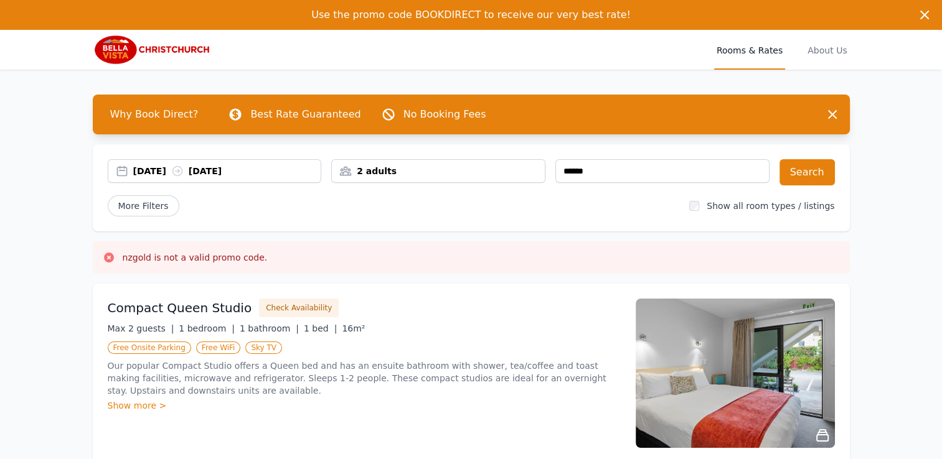
click at [103, 255] on icon at bounding box center [109, 257] width 12 height 12
click at [804, 174] on button "Search" at bounding box center [806, 172] width 55 height 26
click at [259, 253] on h3 "goldcard is not a valid promo code." at bounding box center [200, 257] width 154 height 12
drag, startPoint x: 123, startPoint y: 258, endPoint x: 426, endPoint y: 264, distance: 302.6
click at [426, 264] on div "goldcard is not a valid promo code." at bounding box center [471, 258] width 757 height 32
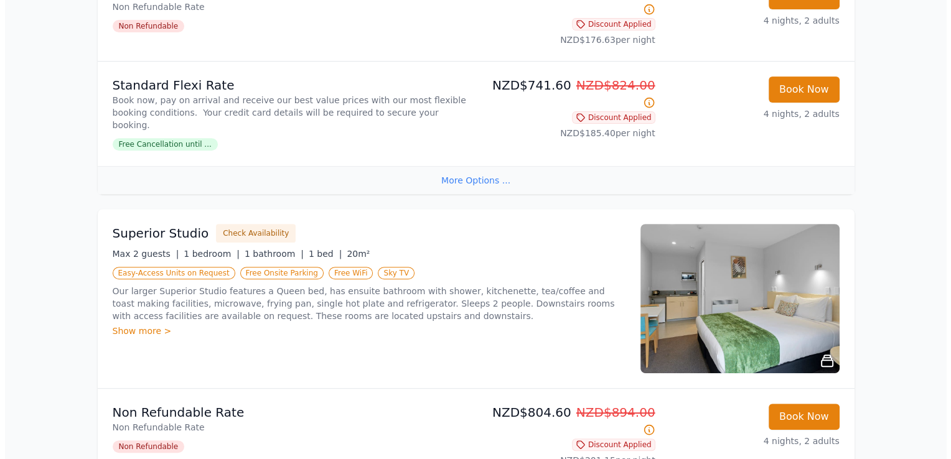
scroll to position [462, 0]
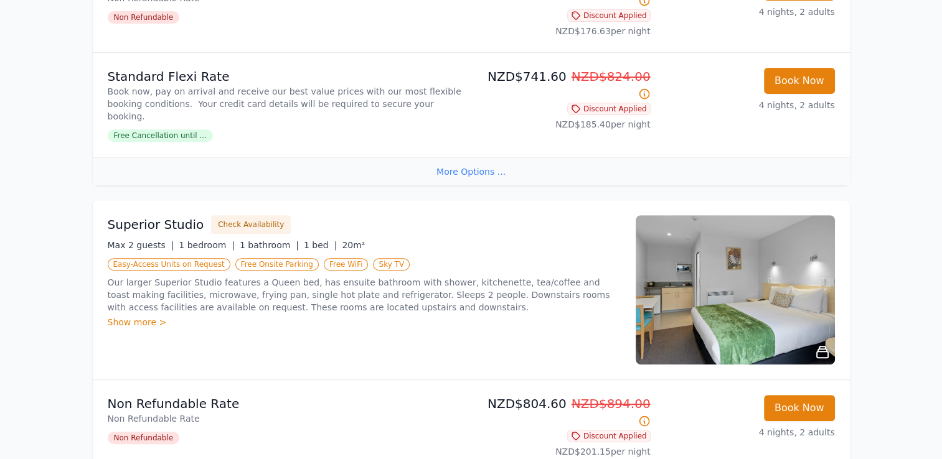
click at [146, 215] on div "Superior Studio Check Availability Max 2 guests | 1 bedroom | 1 bathroom | 1 be…" at bounding box center [364, 289] width 513 height 149
click at [151, 216] on h3 "Superior Studio" at bounding box center [156, 224] width 96 height 17
click at [243, 215] on button "Check Availability" at bounding box center [251, 224] width 80 height 19
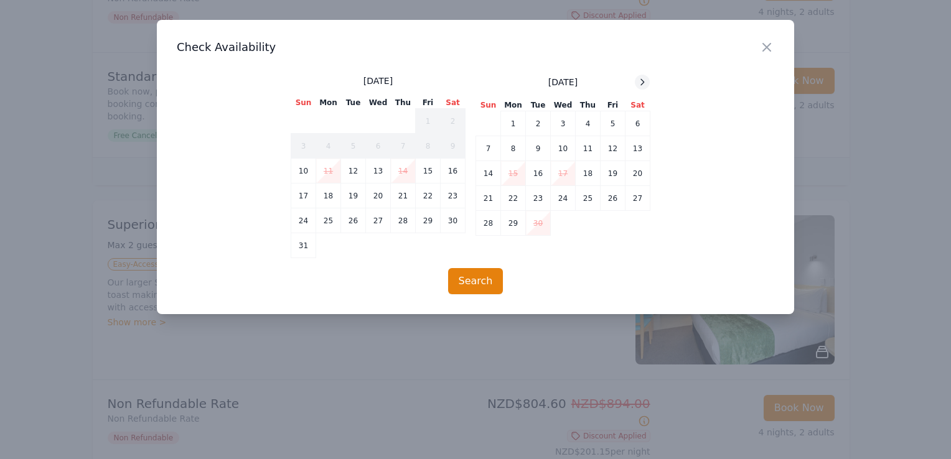
click at [641, 82] on icon at bounding box center [642, 82] width 10 height 10
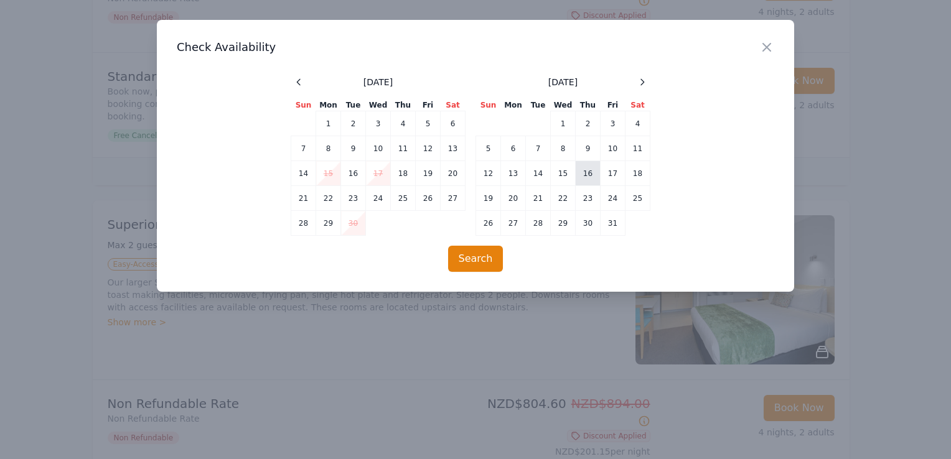
click at [591, 170] on td "16" at bounding box center [588, 173] width 25 height 25
click at [509, 194] on td "20" at bounding box center [513, 198] width 25 height 25
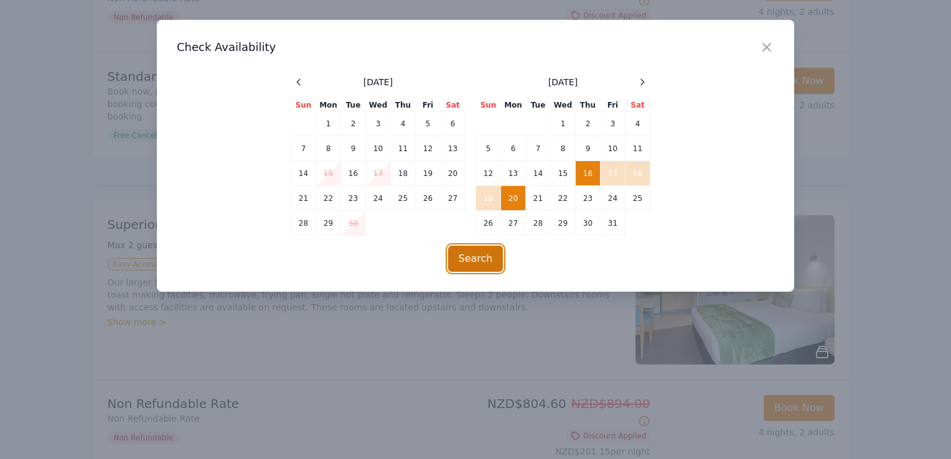
click at [484, 253] on button "Search" at bounding box center [475, 259] width 55 height 26
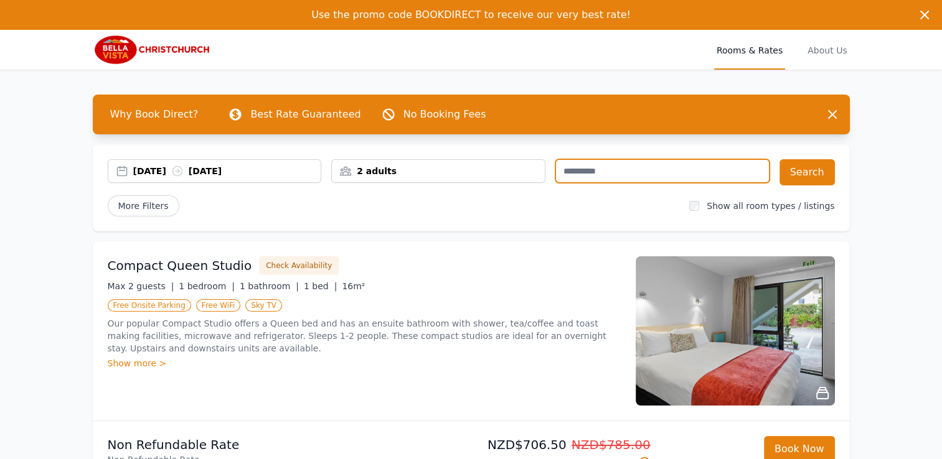
click at [590, 166] on input "text" at bounding box center [662, 171] width 214 height 24
type input "**********"
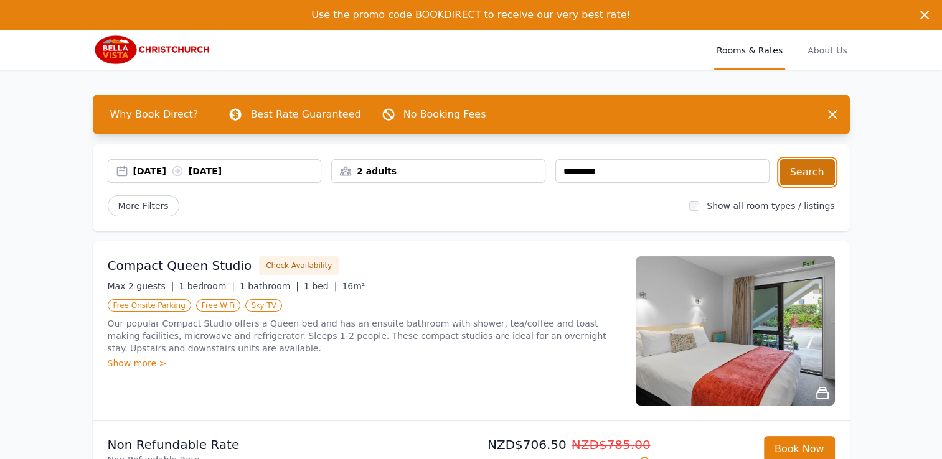
click at [803, 175] on button "Search" at bounding box center [806, 172] width 55 height 26
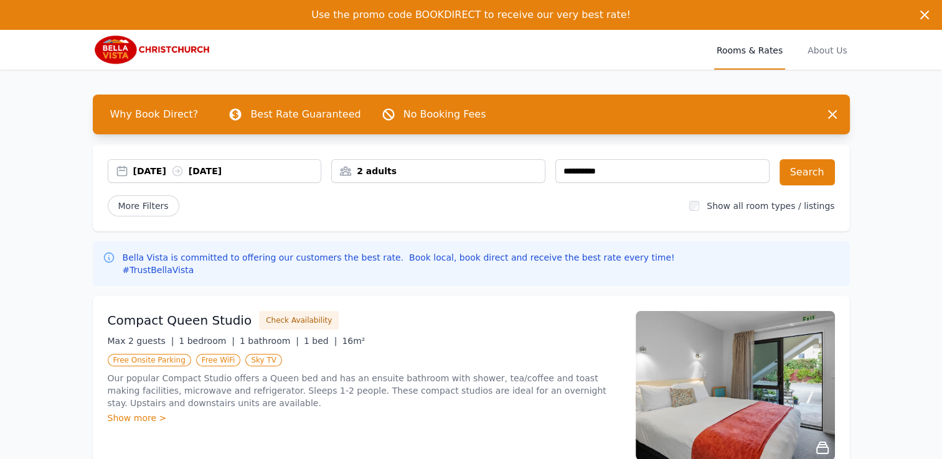
click at [768, 54] on span "Rooms & Rates" at bounding box center [749, 50] width 71 height 40
click at [824, 47] on span "About Us" at bounding box center [827, 50] width 44 height 40
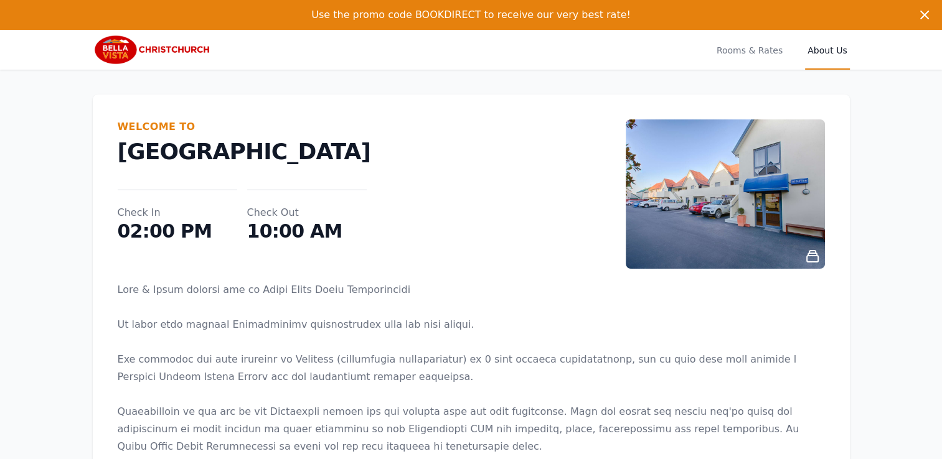
click at [820, 50] on span "About Us" at bounding box center [827, 50] width 44 height 40
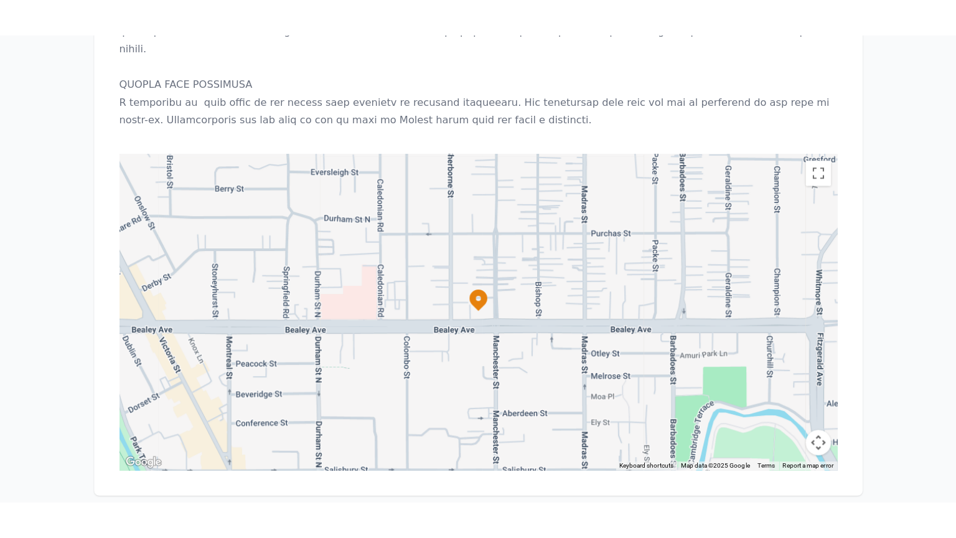
scroll to position [1214, 0]
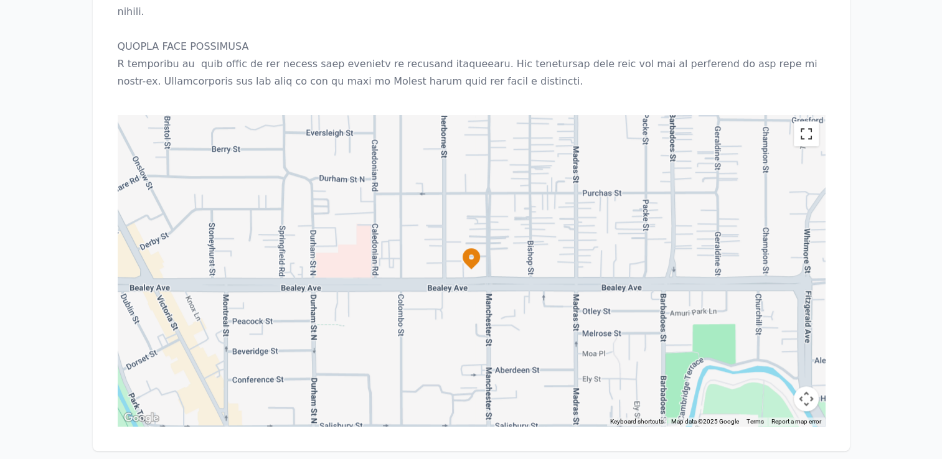
click at [800, 121] on button "Toggle fullscreen view" at bounding box center [806, 133] width 25 height 25
